Goal: Navigation & Orientation: Go to known website

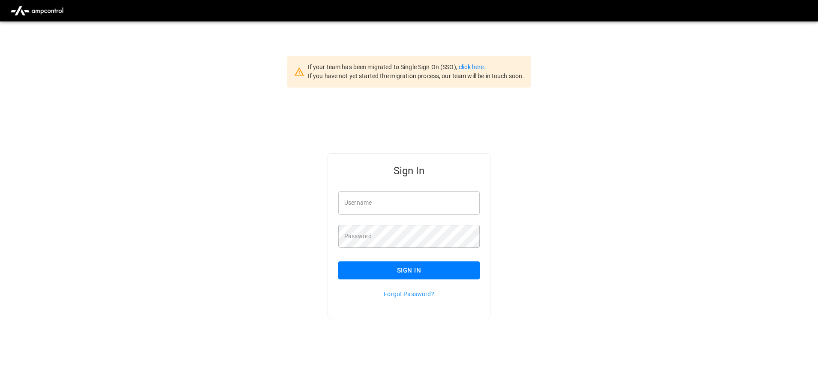
type input "**********"
click at [420, 206] on input "**********" at bounding box center [408, 202] width 141 height 23
click at [408, 273] on button "Sign In" at bounding box center [408, 270] width 141 height 18
